Goal: Information Seeking & Learning: Learn about a topic

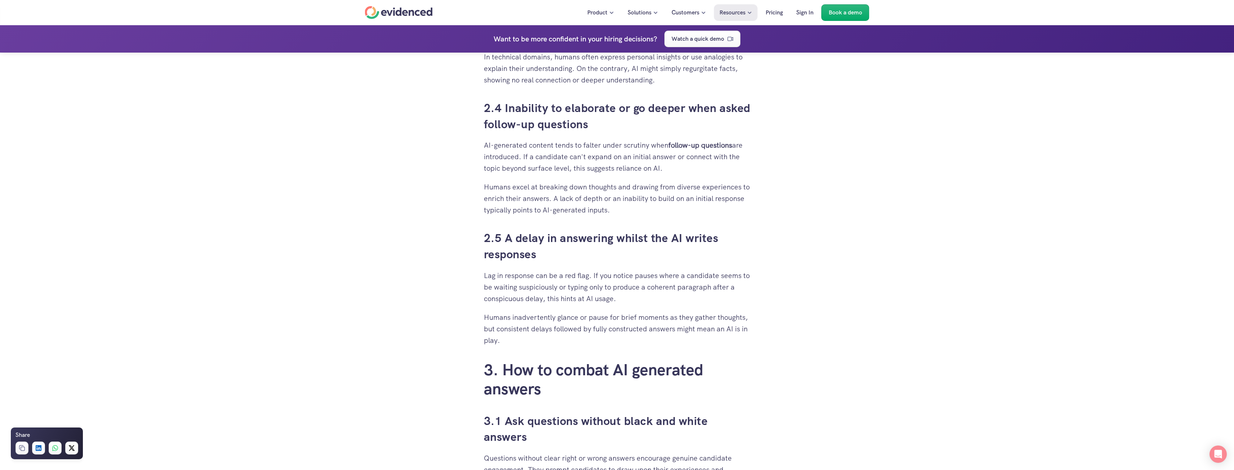
scroll to position [1157, 0]
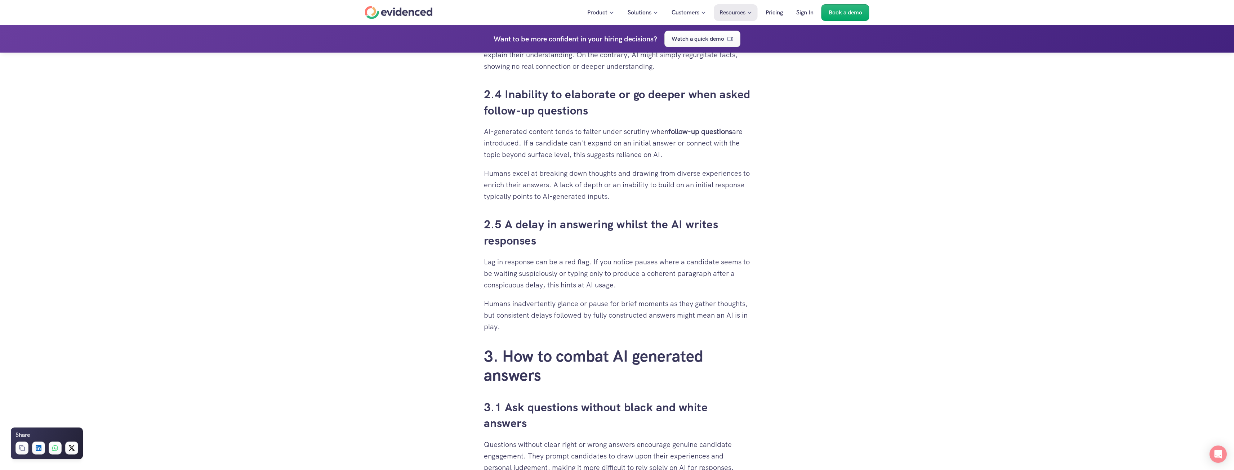
drag, startPoint x: 472, startPoint y: 263, endPoint x: 578, endPoint y: 328, distance: 123.7
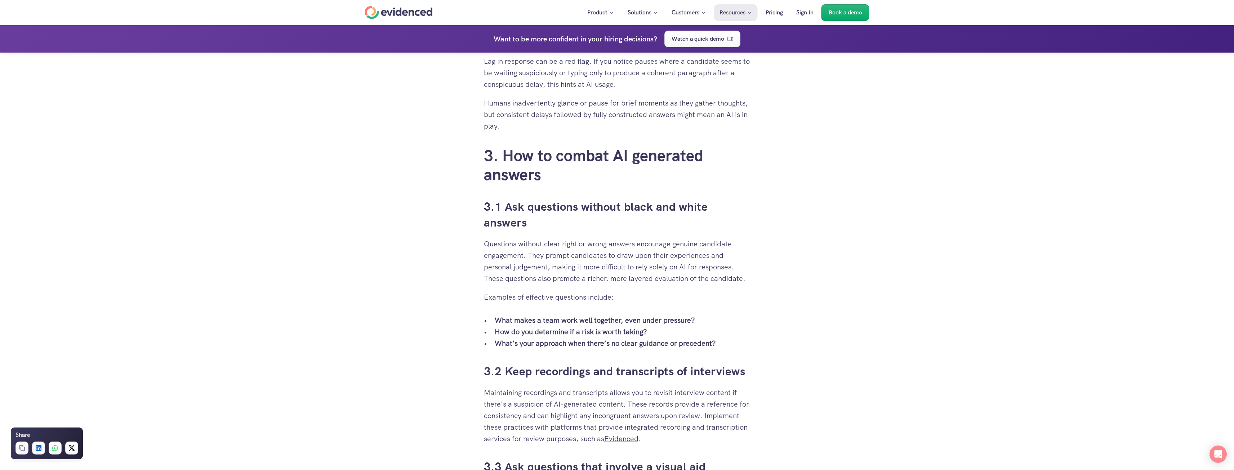
scroll to position [1373, 0]
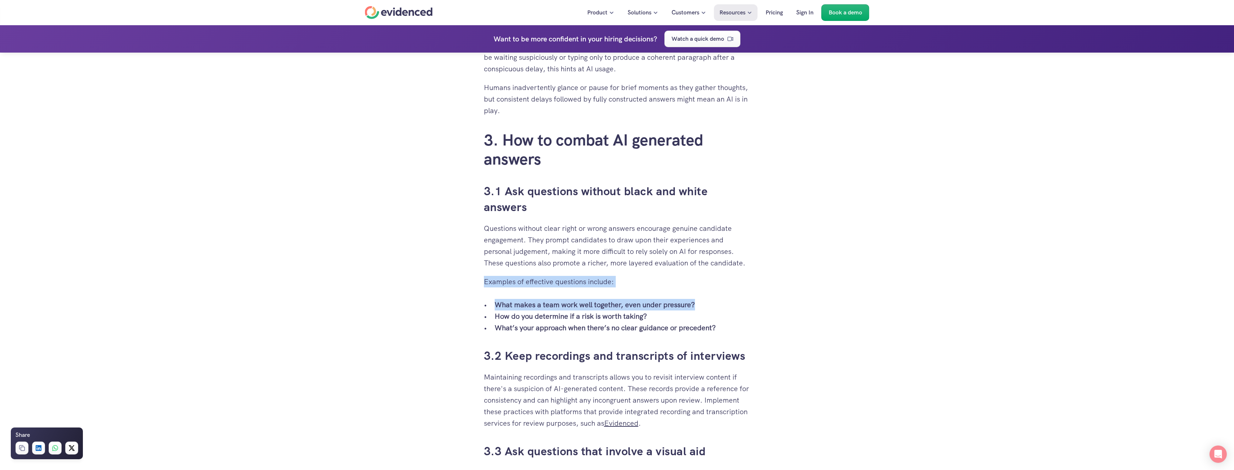
drag, startPoint x: 705, startPoint y: 305, endPoint x: 483, endPoint y: 289, distance: 222.6
click at [483, 289] on div "When you’ve put time and effort into building a solid recruitment process, it c…" at bounding box center [617, 88] width 281 height 2541
click at [663, 315] on p "How do you determine if a risk is worth taking?" at bounding box center [623, 317] width 256 height 12
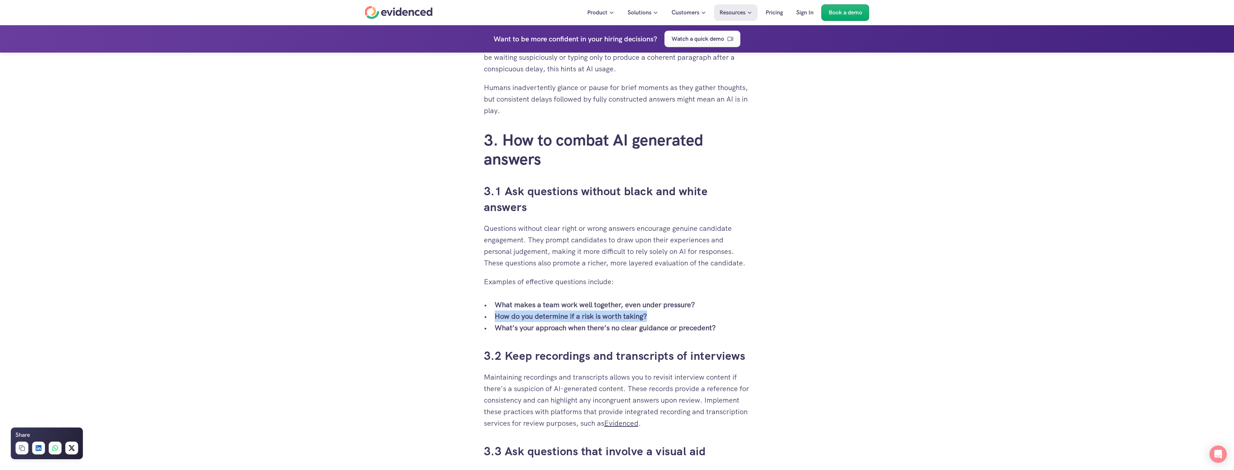
drag, startPoint x: 654, startPoint y: 316, endPoint x: 486, endPoint y: 314, distance: 168.0
click at [495, 314] on li "How do you determine if a risk is worth taking?" at bounding box center [623, 317] width 256 height 12
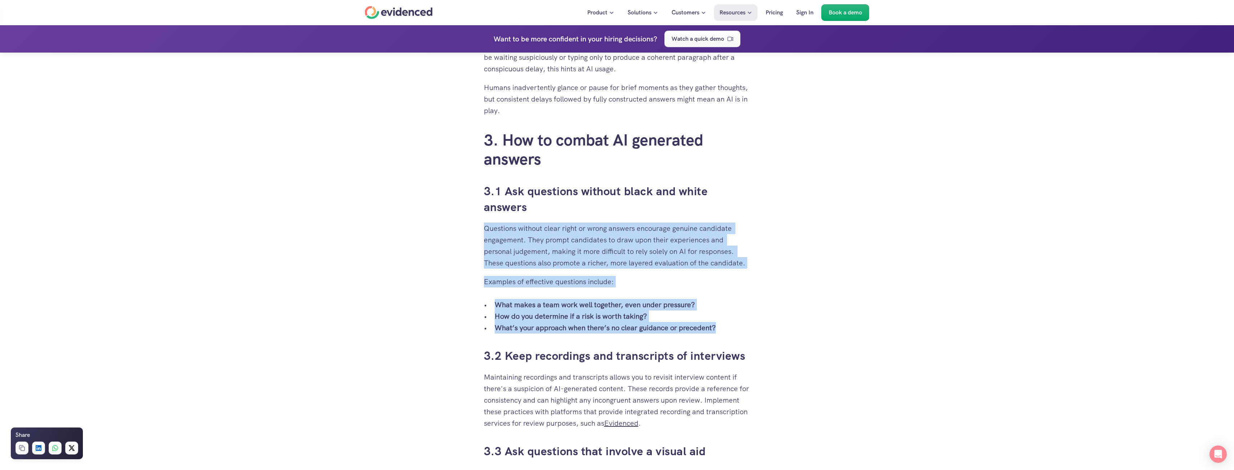
drag, startPoint x: 725, startPoint y: 327, endPoint x: 478, endPoint y: 232, distance: 264.7
click at [478, 232] on div "When you’ve put time and effort into building a solid recruitment process, it c…" at bounding box center [617, 88] width 281 height 2541
click at [645, 310] on p "What makes a team work well together, even under pressure?" at bounding box center [623, 305] width 256 height 12
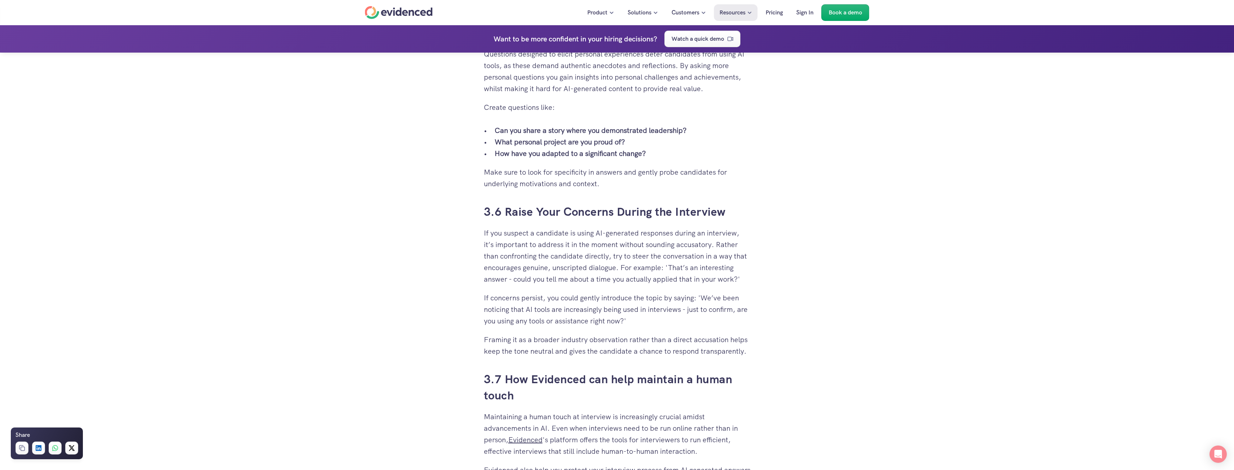
scroll to position [2094, 0]
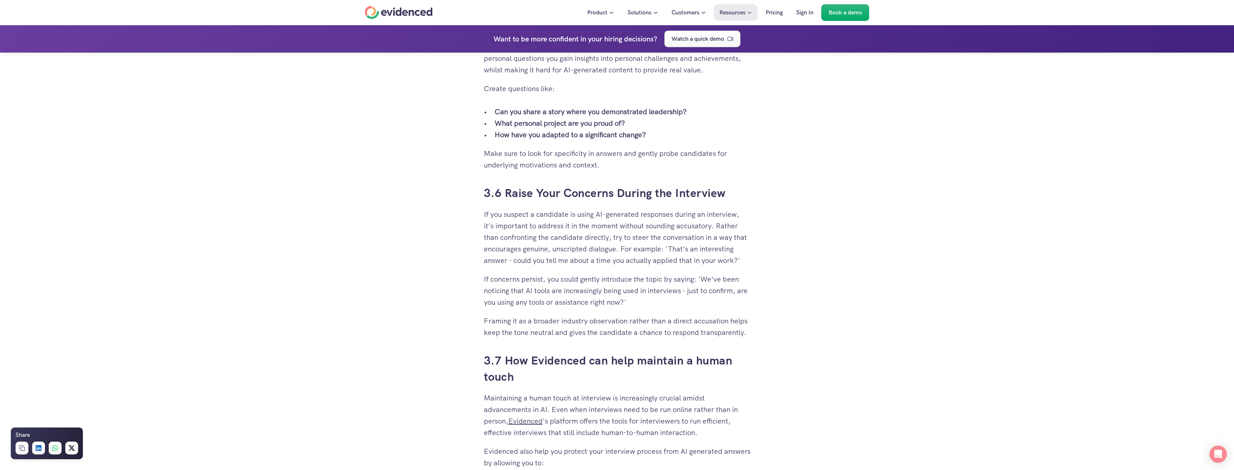
drag, startPoint x: 556, startPoint y: 243, endPoint x: 768, endPoint y: 257, distance: 212.0
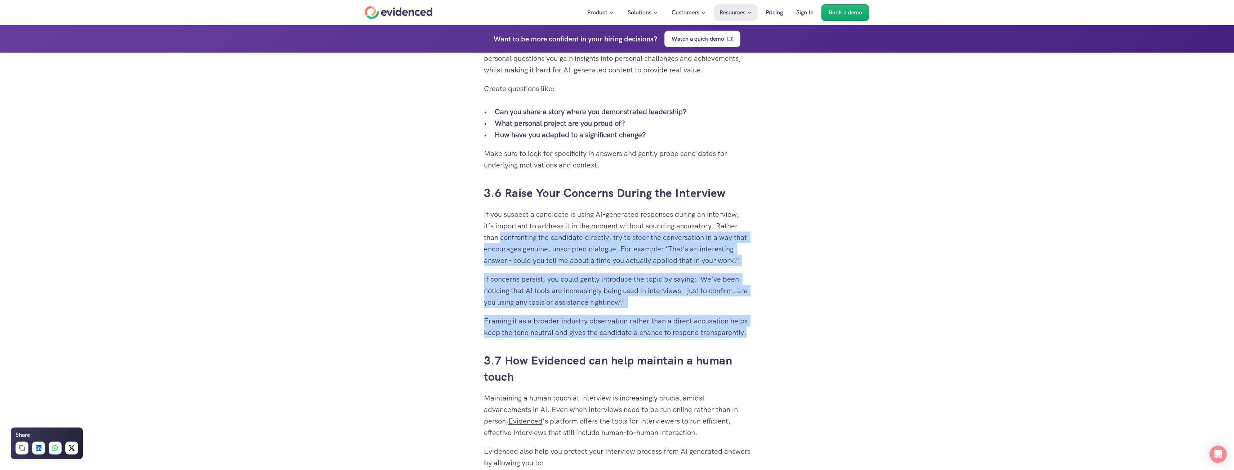
drag, startPoint x: 758, startPoint y: 334, endPoint x: 501, endPoint y: 241, distance: 273.3
click at [726, 253] on p "If you suspect a candidate is using AI-generated responses during an interview,…" at bounding box center [617, 238] width 267 height 58
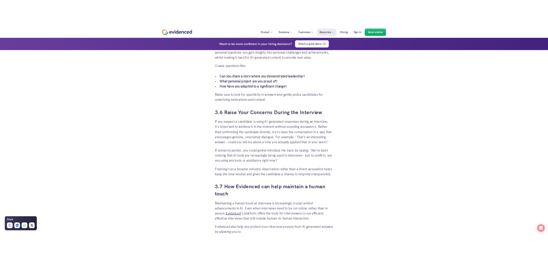
scroll to position [2093, 0]
